Goal: Task Accomplishment & Management: Manage account settings

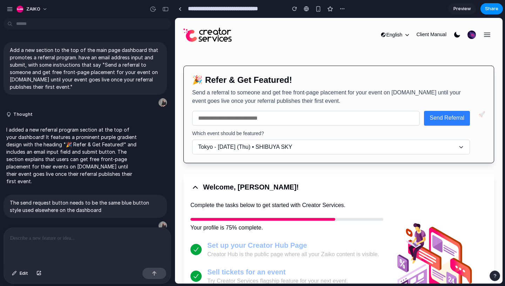
scroll to position [333, 0]
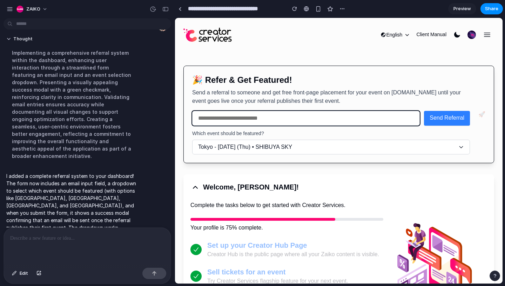
click at [216, 116] on input "email" at bounding box center [306, 118] width 228 height 15
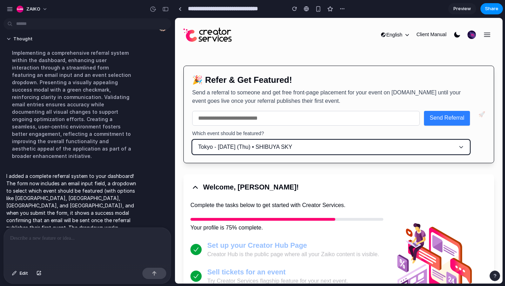
click at [437, 152] on button "Tokyo - Jan 25 (Thu) • SHIBUYA SKY" at bounding box center [331, 147] width 278 height 15
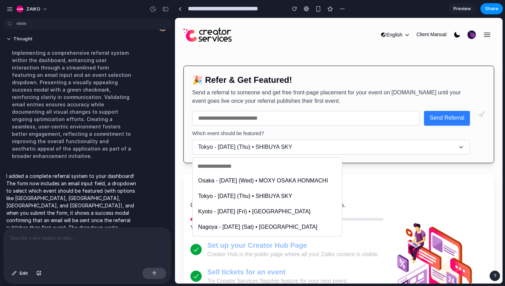
click at [261, 181] on span "Osaka - Jan 17 (Wed) • MOXY OSAKA HONMACHI" at bounding box center [263, 181] width 130 height 8
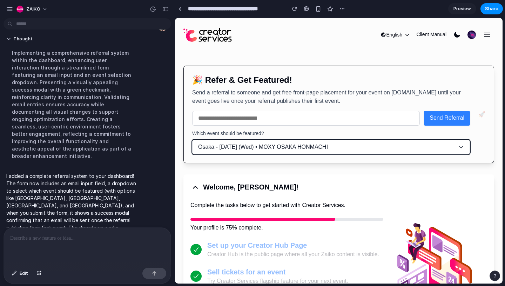
click at [259, 144] on span "Osaka - Jan 17 (Wed) • MOXY OSAKA HONMACHI" at bounding box center [263, 147] width 130 height 8
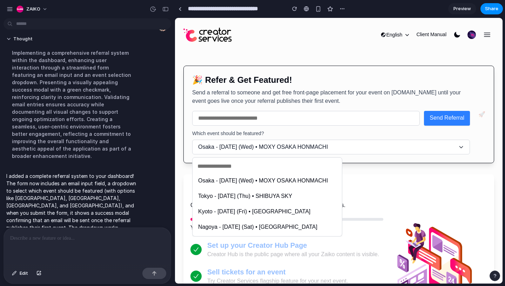
click at [257, 192] on span "Tokyo - Jan 25 (Thu) • SHIBUYA SKY" at bounding box center [245, 196] width 94 height 8
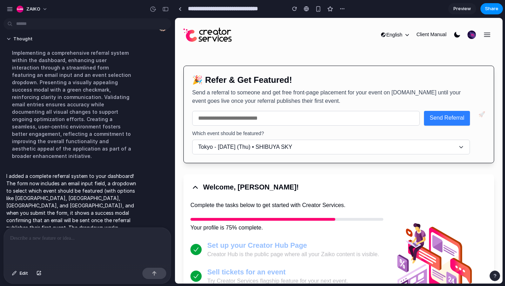
click at [195, 189] on icon "button" at bounding box center [196, 188] width 10 height 10
click at [196, 189] on icon "button" at bounding box center [196, 188] width 10 height 10
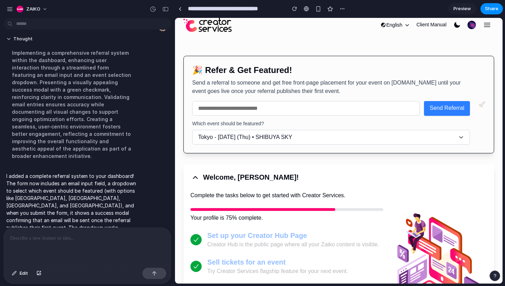
scroll to position [9, 0]
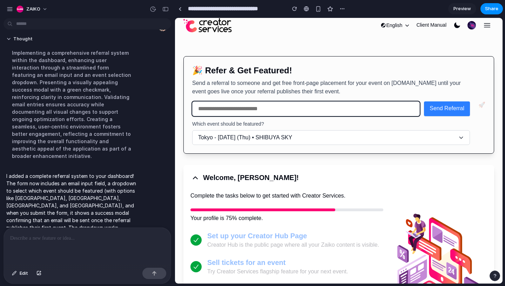
click at [323, 107] on input "email" at bounding box center [306, 108] width 228 height 15
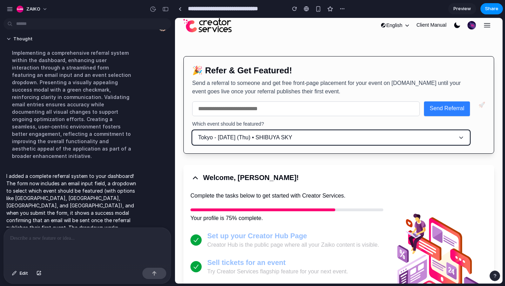
click at [273, 141] on span "Tokyo - Jan 25 (Thu) • SHIBUYA SKY" at bounding box center [245, 137] width 94 height 8
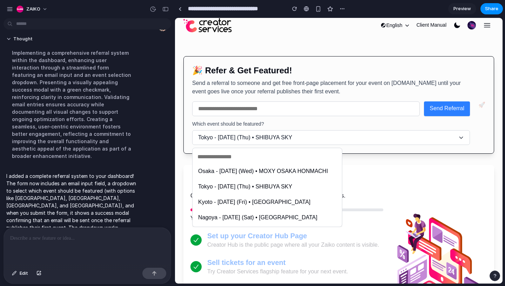
click at [277, 213] on li "Nagoya - Feb 10 (Sat) • NAGOYA DOME" at bounding box center [267, 218] width 144 height 12
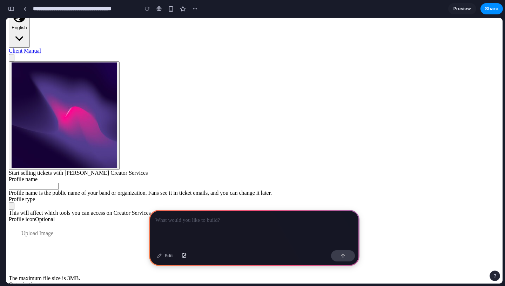
scroll to position [181, 0]
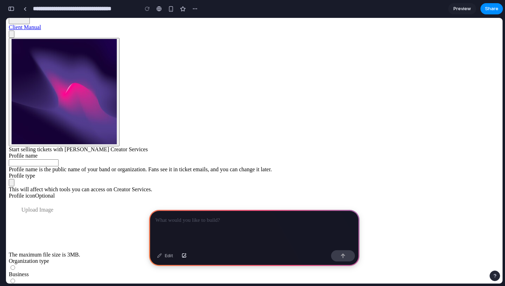
click at [222, 226] on div at bounding box center [254, 229] width 211 height 38
click at [248, 224] on p "**********" at bounding box center [254, 220] width 198 height 8
click at [243, 227] on div "**********" at bounding box center [254, 229] width 211 height 38
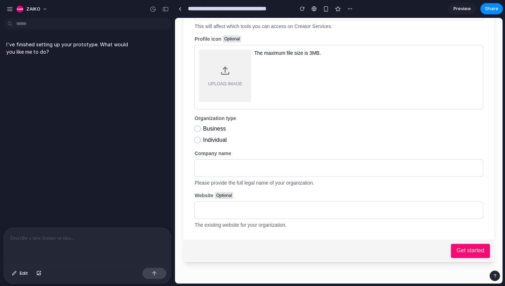
scroll to position [143, 0]
click at [81, 246] on div at bounding box center [87, 246] width 167 height 37
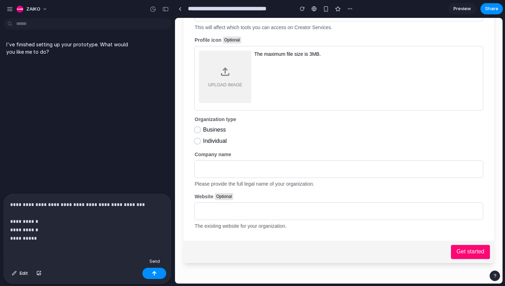
click at [148, 272] on button "button" at bounding box center [154, 273] width 24 height 11
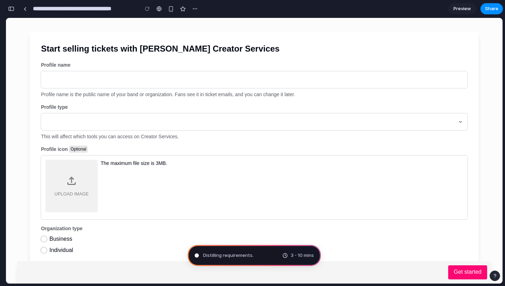
scroll to position [0, 0]
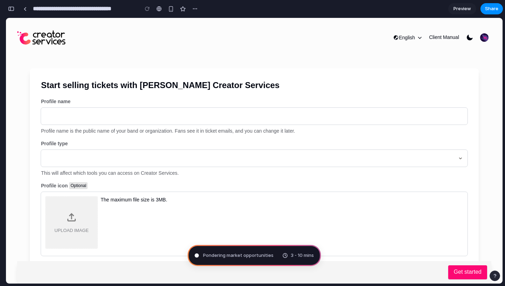
click at [169, 148] on div "Profile type This will affect which tools you can access on Creator Services." at bounding box center [254, 158] width 427 height 36
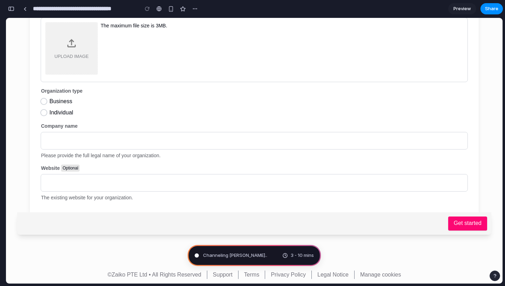
scroll to position [174, 0]
type input "**********"
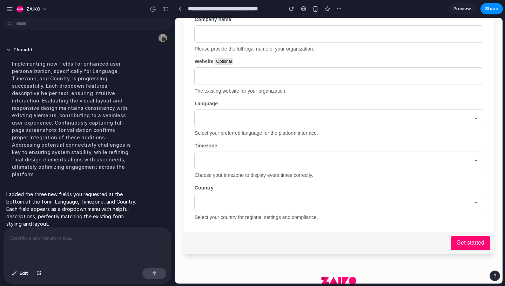
scroll to position [278, 0]
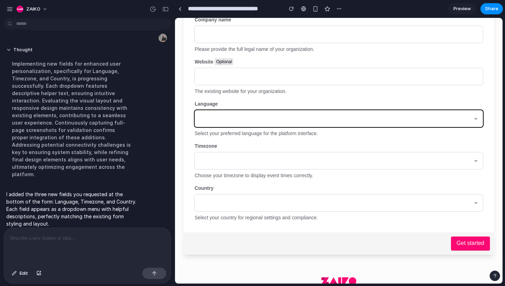
click at [285, 121] on span "button" at bounding box center [339, 118] width 280 height 8
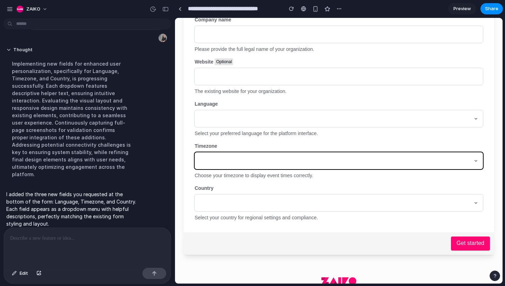
click at [303, 161] on span "button" at bounding box center [339, 161] width 280 height 8
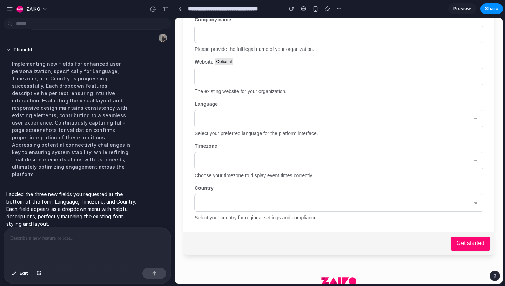
click at [291, 219] on div "Select your country for regional settings and compliance." at bounding box center [339, 217] width 288 height 7
click at [294, 213] on div "Country Select your country for regional settings and compliance." at bounding box center [339, 203] width 288 height 36
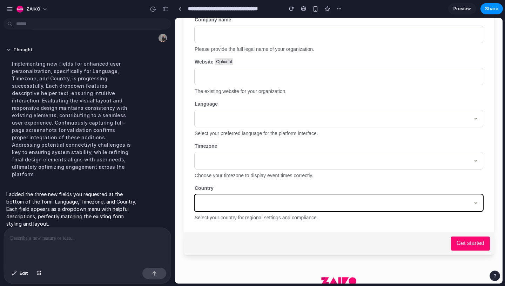
click at [300, 207] on span "button" at bounding box center [339, 203] width 280 height 8
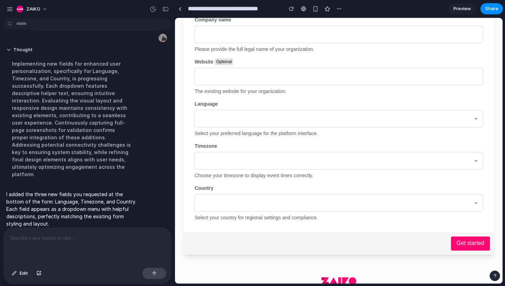
click at [83, 238] on p at bounding box center [87, 238] width 154 height 8
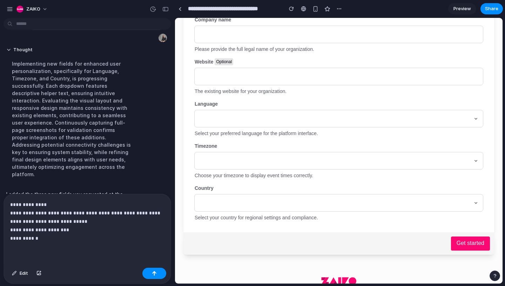
click at [14, 236] on p "**********" at bounding box center [87, 221] width 154 height 42
click at [72, 234] on p "**********" at bounding box center [87, 221] width 154 height 42
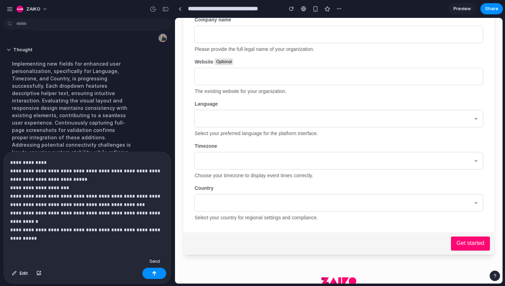
click at [152, 273] on div "button" at bounding box center [154, 273] width 5 height 5
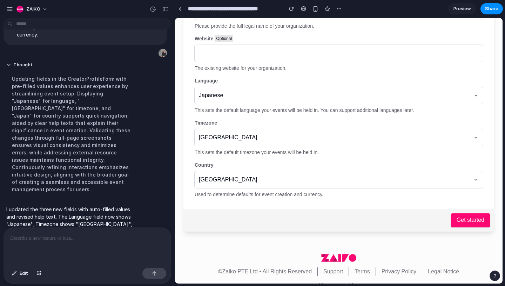
scroll to position [316, 0]
